Goal: Information Seeking & Learning: Learn about a topic

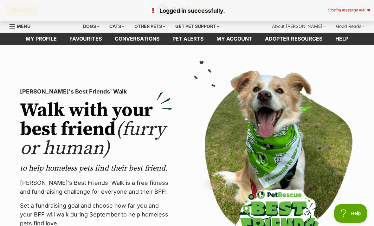
click at [20, 24] on span "Menu" at bounding box center [24, 25] width 14 height 5
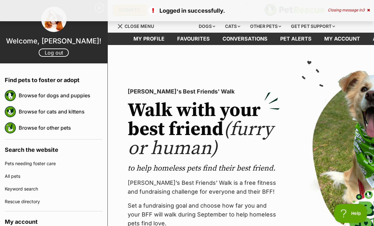
click at [36, 95] on link "Browse for dogs and puppies" at bounding box center [61, 95] width 84 height 13
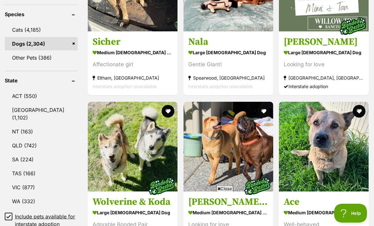
scroll to position [280, 0]
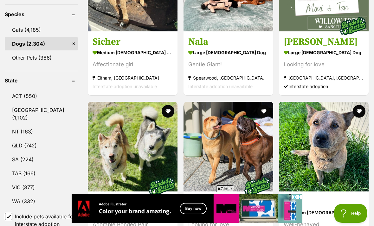
click at [25, 181] on link "VIC (877)" at bounding box center [41, 187] width 73 height 13
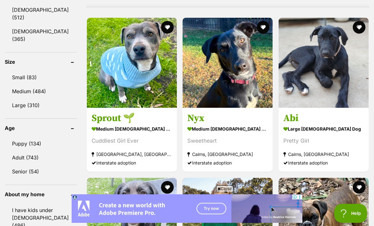
scroll to position [579, 0]
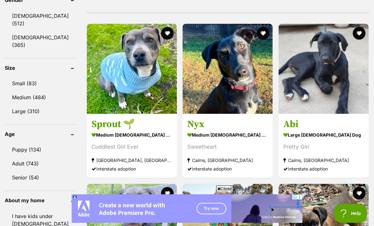
click at [17, 77] on link "Small (83)" at bounding box center [41, 83] width 72 height 13
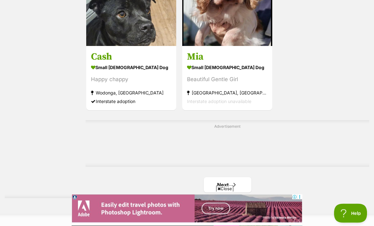
scroll to position [1366, 0]
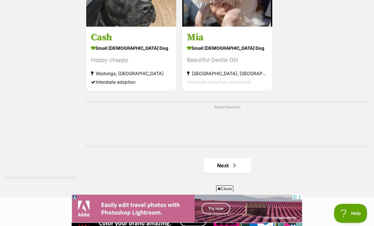
click at [207, 173] on link "Next" at bounding box center [228, 165] width 48 height 15
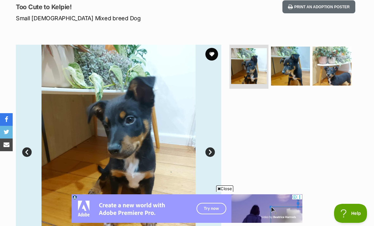
scroll to position [88, 0]
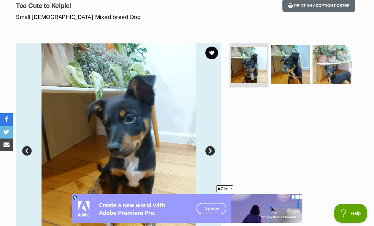
click at [294, 65] on img at bounding box center [290, 64] width 39 height 39
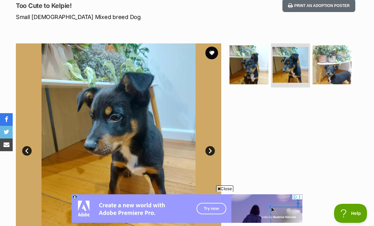
click at [336, 73] on img at bounding box center [331, 64] width 39 height 39
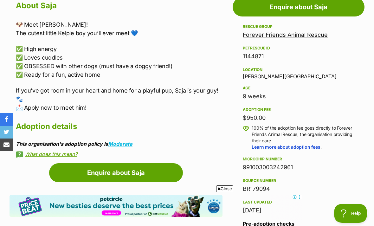
scroll to position [379, 0]
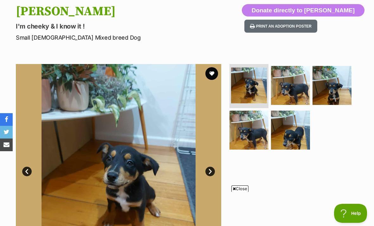
scroll to position [77, 0]
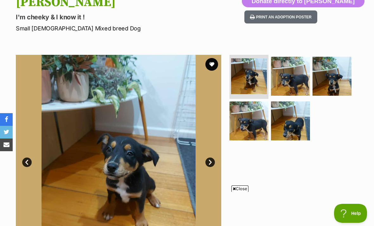
click at [279, 80] on img at bounding box center [290, 76] width 39 height 39
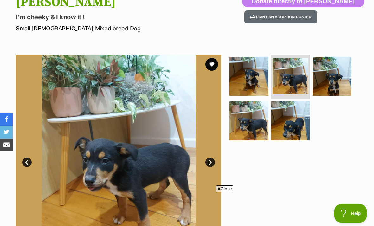
scroll to position [0, 0]
click at [335, 81] on img at bounding box center [331, 76] width 39 height 39
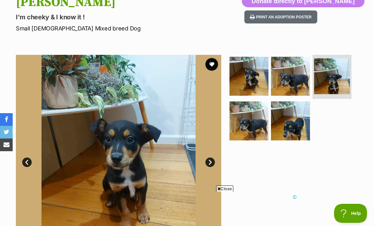
click at [256, 123] on img at bounding box center [248, 120] width 39 height 39
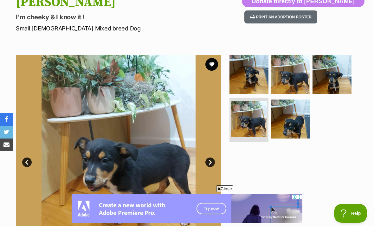
click at [293, 118] on img at bounding box center [290, 118] width 39 height 39
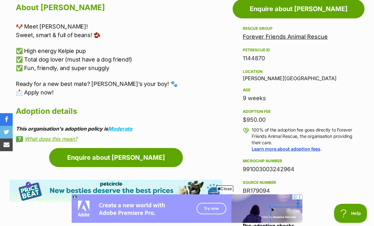
scroll to position [357, 0]
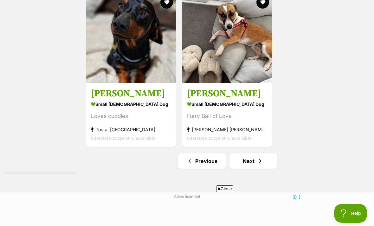
scroll to position [1391, 0]
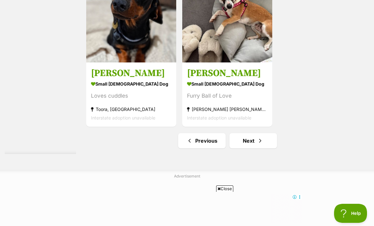
click at [245, 148] on link "Next" at bounding box center [253, 140] width 48 height 15
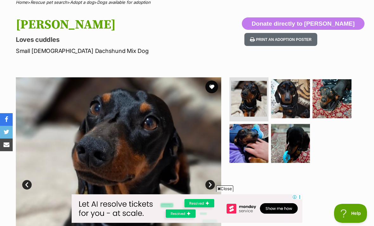
scroll to position [133, 0]
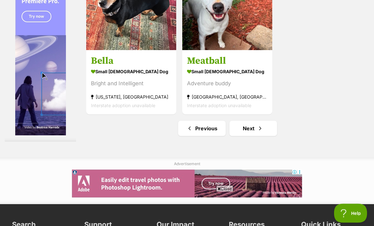
scroll to position [1463, 0]
click at [240, 136] on link "Next" at bounding box center [253, 128] width 48 height 15
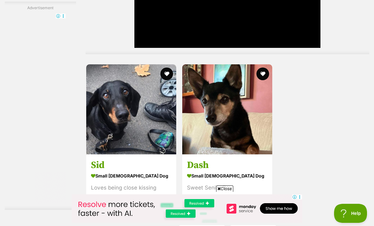
scroll to position [1453, 0]
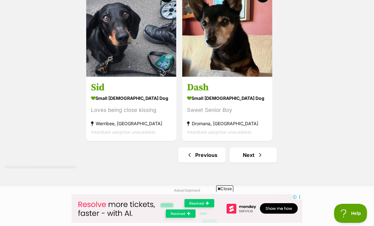
click at [233, 163] on link "Next" at bounding box center [253, 154] width 48 height 15
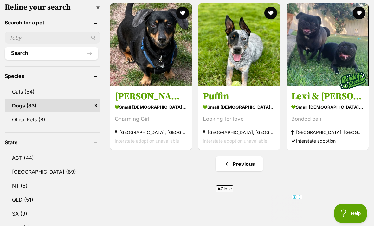
scroll to position [220, 0]
